Goal: Contribute content: Add original content to the website for others to see

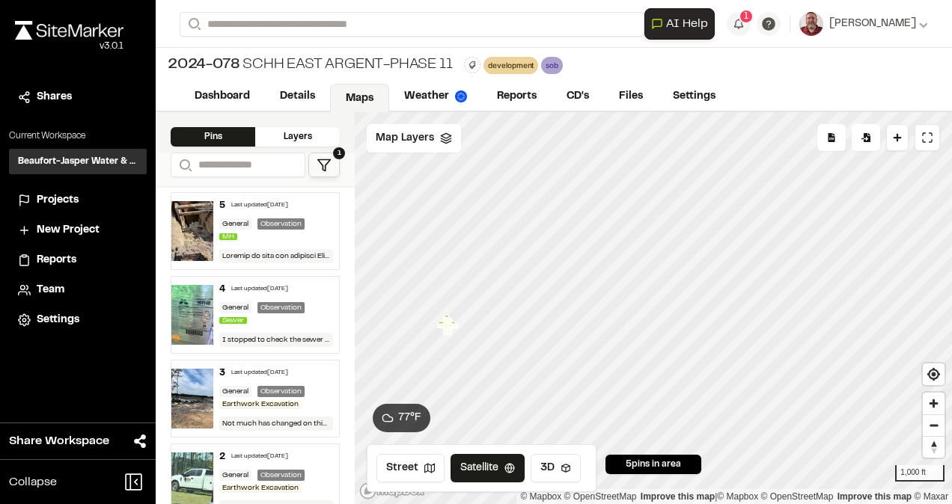
click at [206, 237] on img at bounding box center [192, 231] width 42 height 60
click at [946, 494] on link "© Maxar" at bounding box center [931, 497] width 34 height 10
click at [244, 241] on div "5 Last updated [DATE] General Observation MH" at bounding box center [276, 231] width 126 height 76
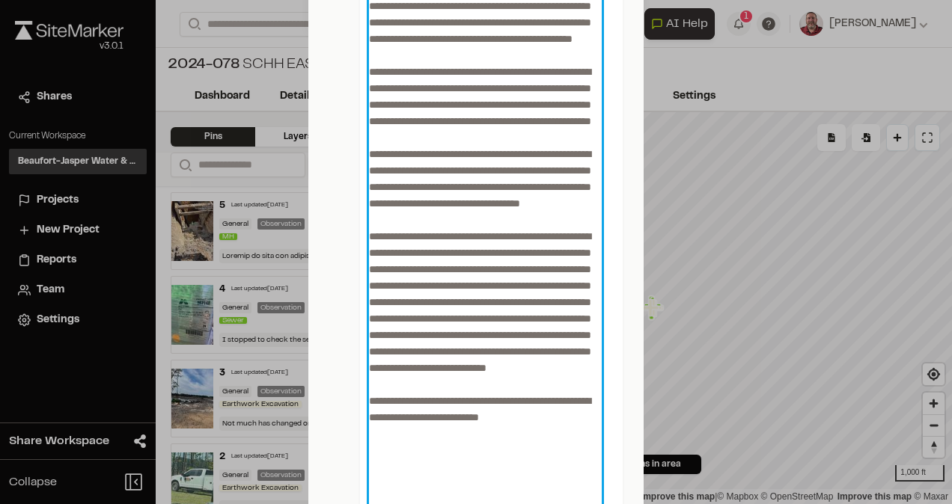
scroll to position [493, 0]
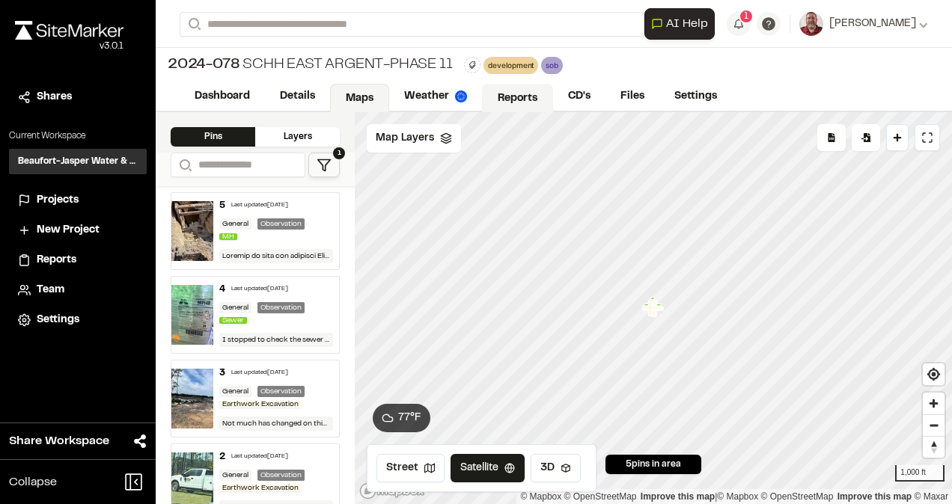
click at [494, 94] on link "Reports" at bounding box center [517, 98] width 71 height 28
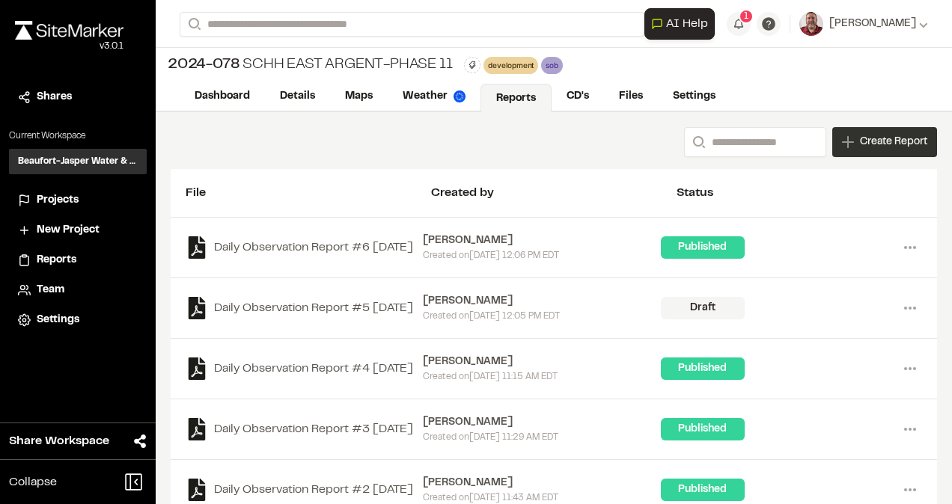
click at [860, 147] on span "Create Report" at bounding box center [893, 142] width 67 height 16
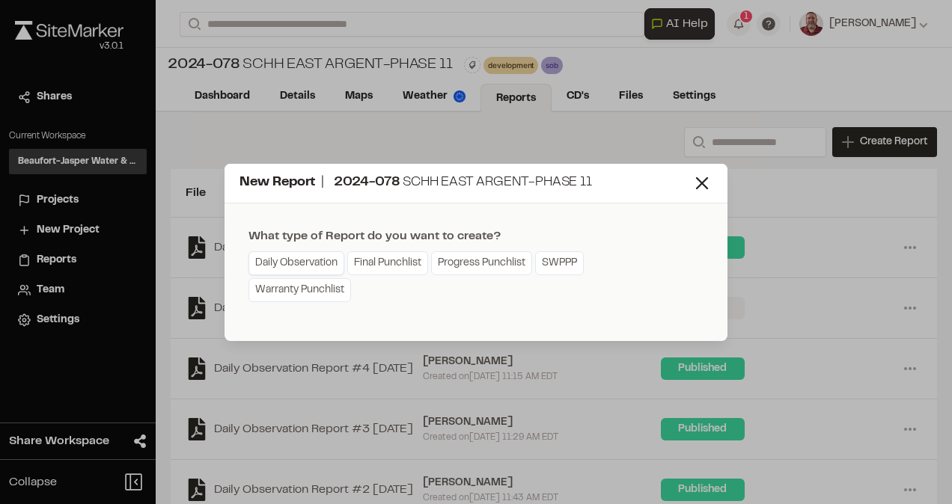
click at [298, 262] on link "Daily Observation" at bounding box center [297, 263] width 96 height 24
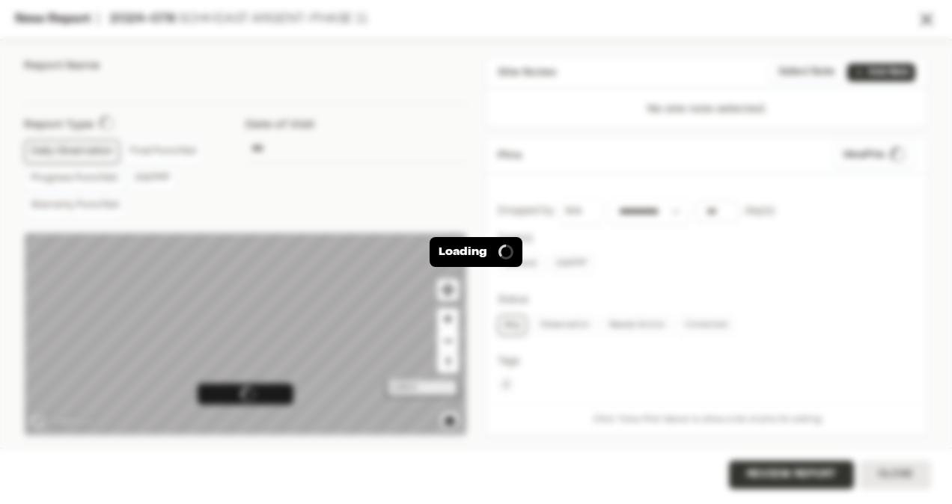
type input "**********"
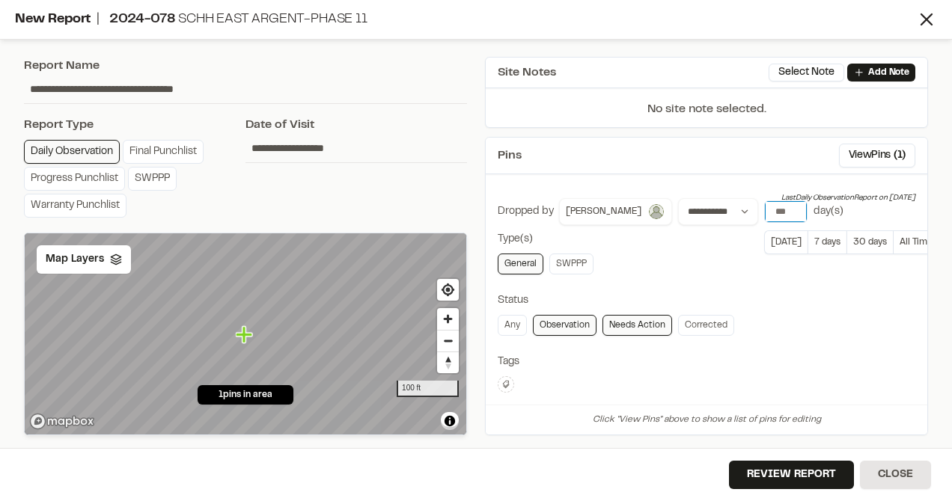
click at [776, 207] on input "number" at bounding box center [786, 211] width 42 height 21
click at [764, 246] on button "[DATE]" at bounding box center [785, 243] width 43 height 24
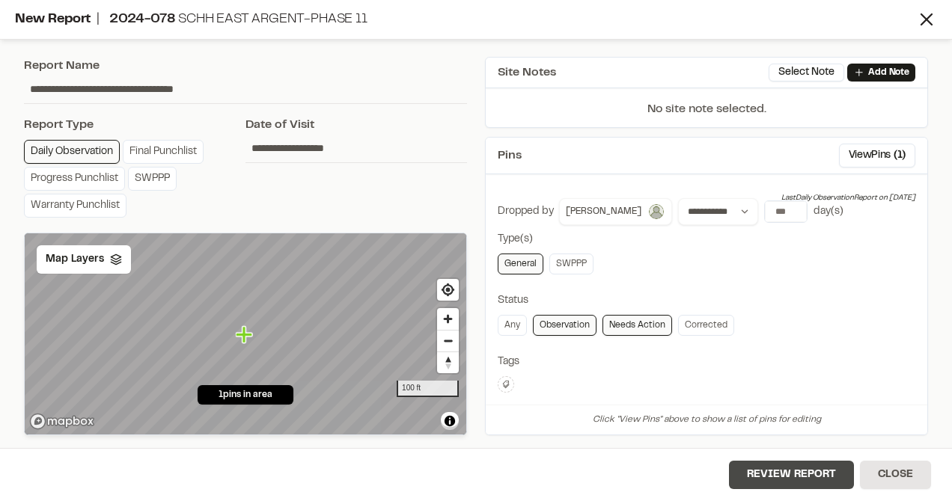
click at [764, 481] on button "Review Report" at bounding box center [791, 475] width 125 height 28
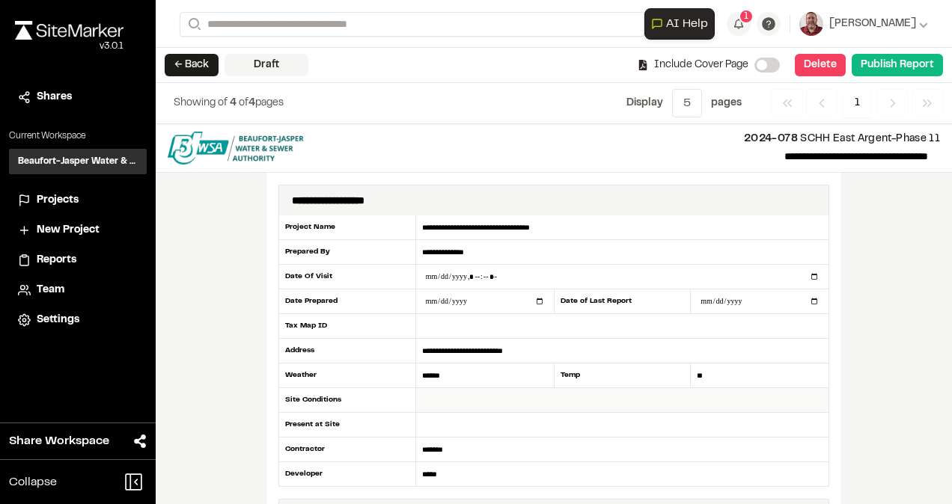
click at [444, 395] on input "text" at bounding box center [622, 400] width 412 height 25
type input "**********"
click at [437, 422] on input "text" at bounding box center [622, 425] width 412 height 25
type input "**********"
click at [898, 61] on button "Publish Report" at bounding box center [897, 65] width 91 height 22
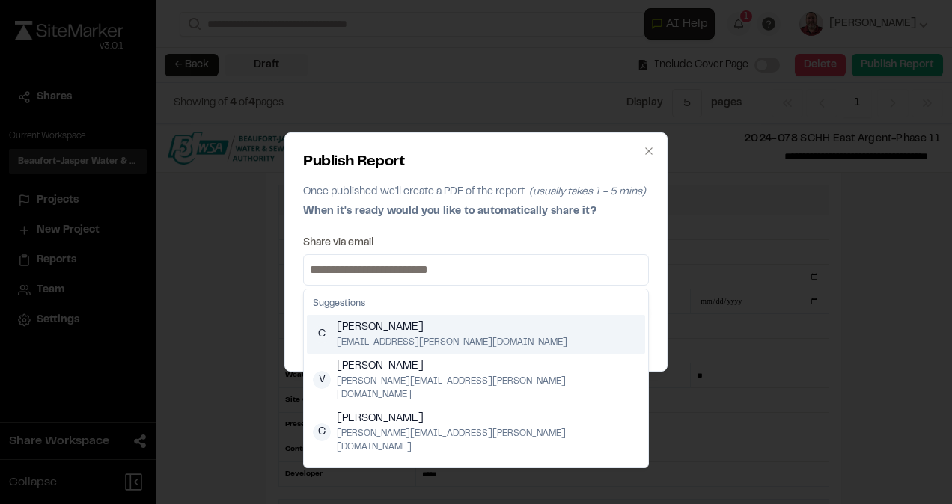
click at [376, 269] on input at bounding box center [476, 270] width 338 height 24
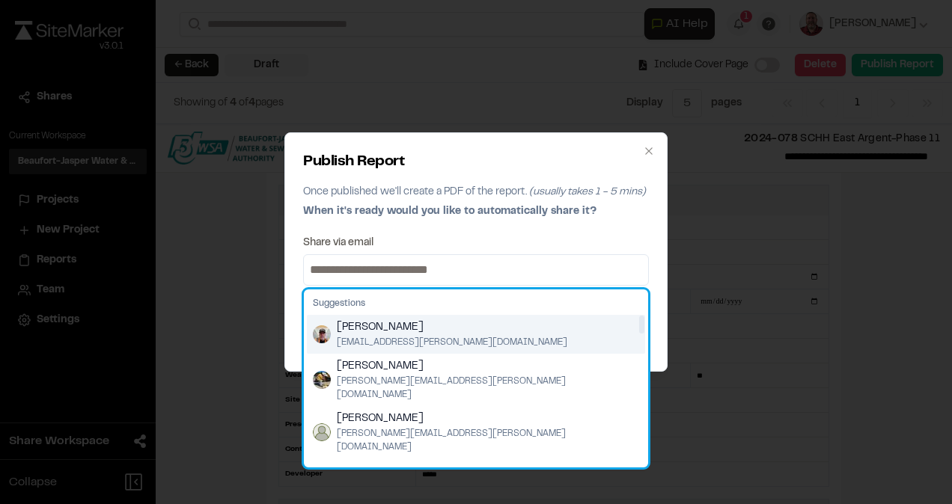
click at [328, 327] on div "[PERSON_NAME] [PERSON_NAME][EMAIL_ADDRESS][PERSON_NAME][DOMAIN_NAME]" at bounding box center [476, 334] width 338 height 39
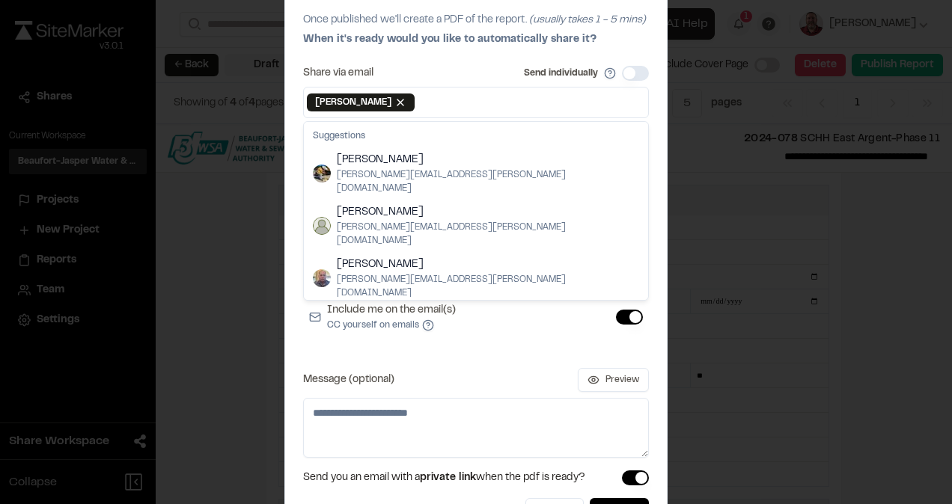
click at [618, 316] on button "Include me on the email(s) CC yourself on emails" at bounding box center [629, 317] width 27 height 15
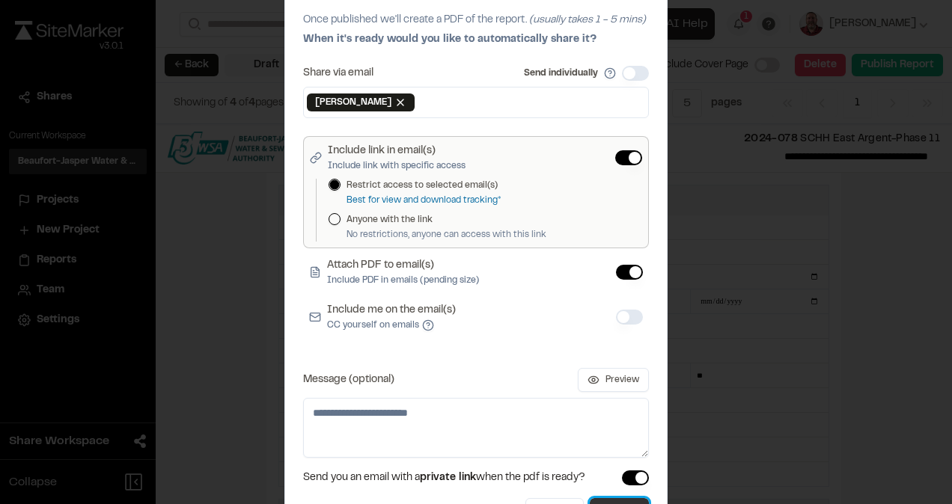
click at [600, 500] on button "Publish" at bounding box center [619, 512] width 59 height 27
